Goal: Navigation & Orientation: Find specific page/section

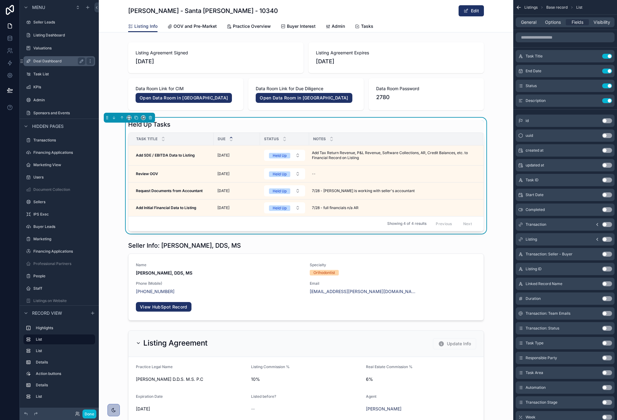
click at [47, 58] on div "Deal Dashboard" at bounding box center [59, 60] width 52 height 7
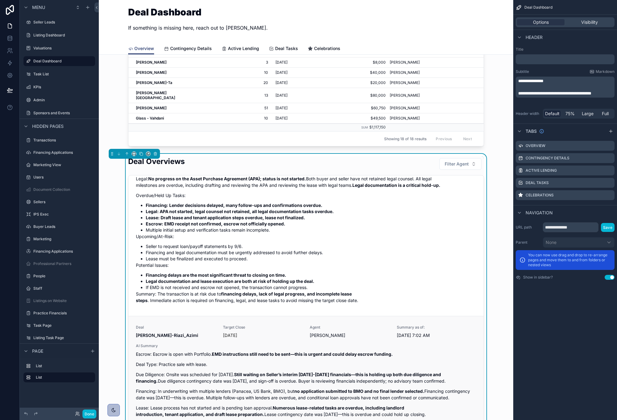
scroll to position [1636, 0]
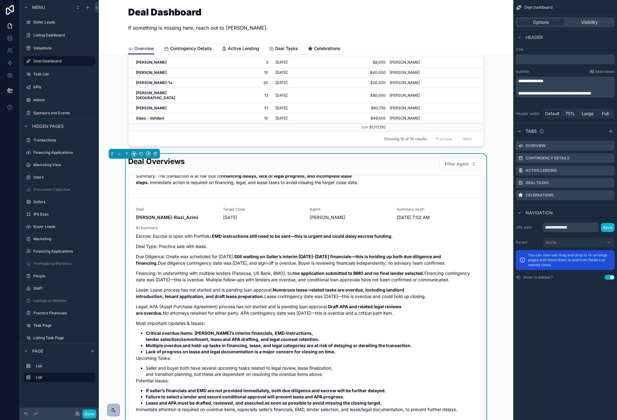
click at [113, 243] on div "Deal Overviews Filter Agent Deal Baek - Hillel Target Close [DATE] Agent [PERSO…" at bounding box center [306, 323] width 404 height 339
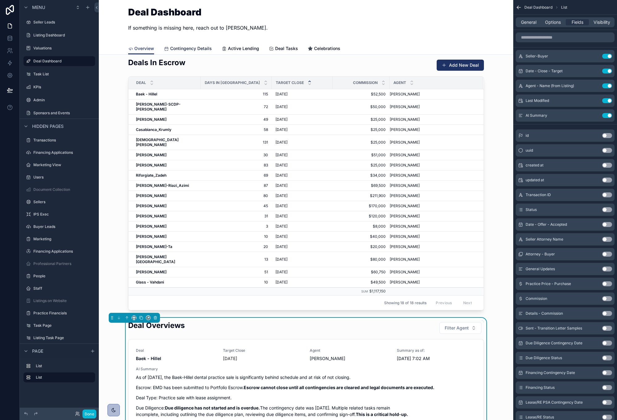
scroll to position [6, 0]
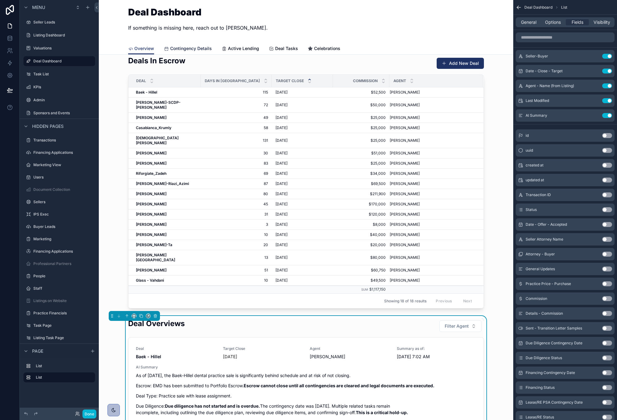
click at [198, 50] on span "Contingency Details" at bounding box center [191, 48] width 42 height 6
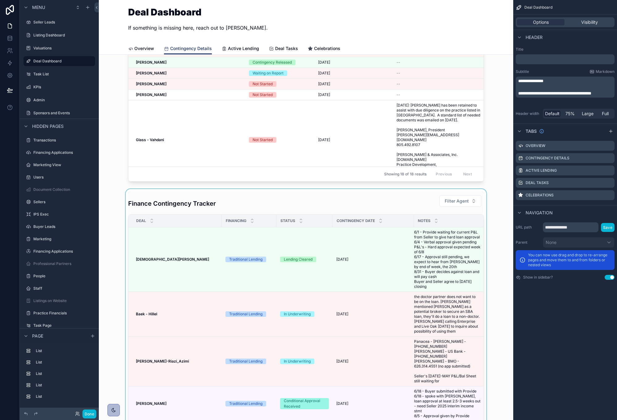
scroll to position [458, 0]
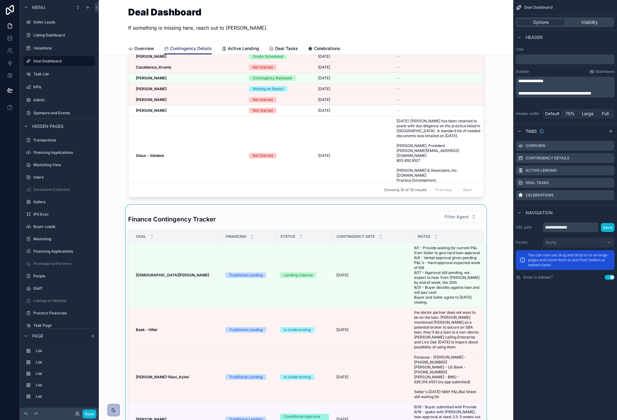
click at [415, 221] on div "scrollable content" at bounding box center [306, 376] width 404 height 343
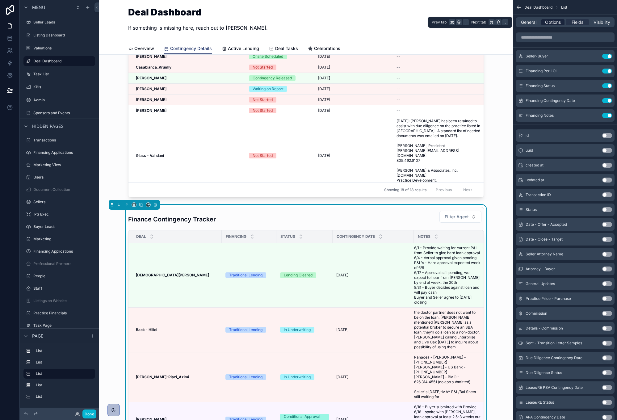
click at [554, 23] on span "Options" at bounding box center [553, 22] width 16 height 6
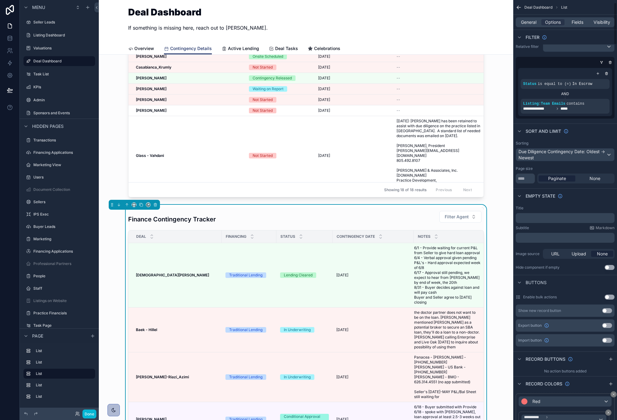
scroll to position [0, 0]
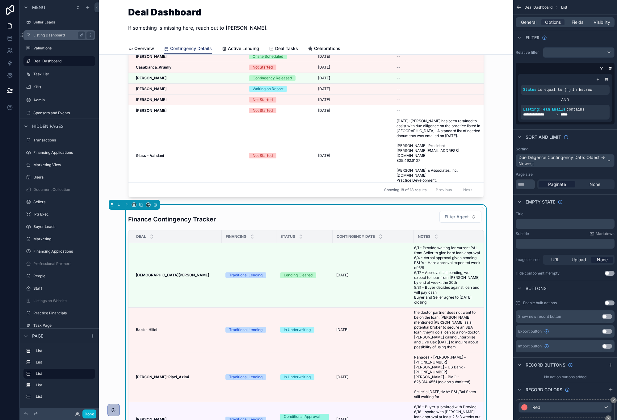
click at [42, 33] on label "Listing Dashboard" at bounding box center [57, 35] width 49 height 5
